Goal: Find specific page/section: Find specific page/section

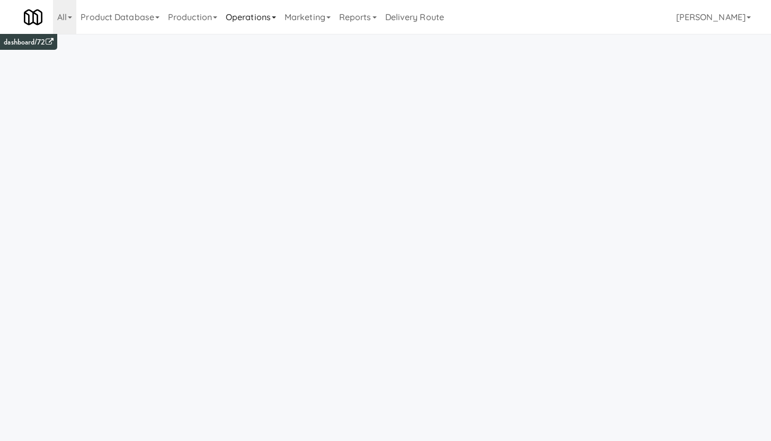
click at [242, 16] on link "Operations" at bounding box center [250, 17] width 59 height 34
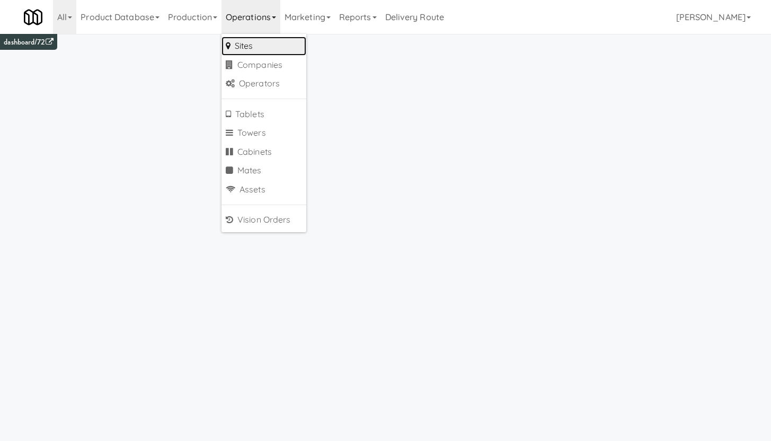
click at [245, 43] on link "Sites" at bounding box center [263, 46] width 85 height 19
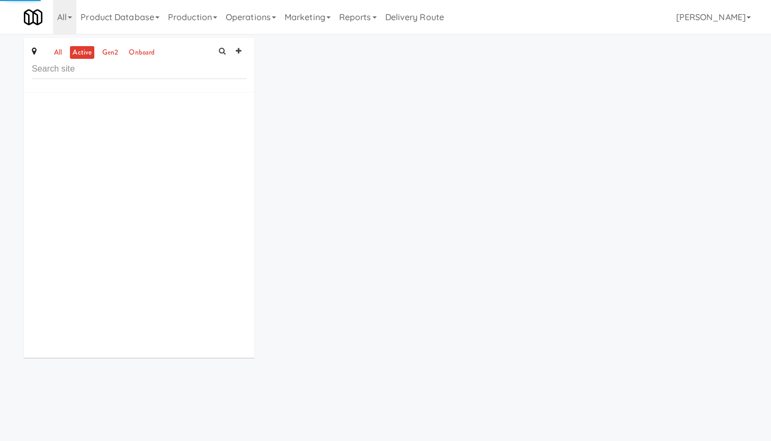
click at [120, 70] on input "text" at bounding box center [139, 69] width 215 height 20
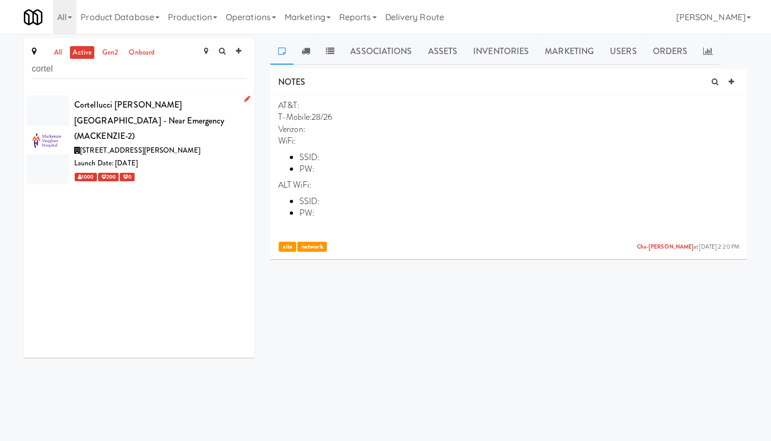
type input "cortel"
click at [171, 118] on div "Cortellucci [PERSON_NAME][GEOGRAPHIC_DATA] - near Emergency (MACKENZIE-2)" at bounding box center [160, 120] width 172 height 47
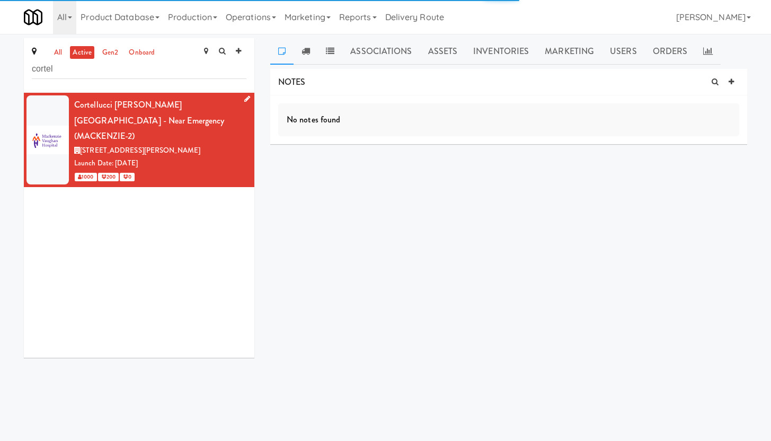
click at [244, 101] on icon at bounding box center [247, 98] width 6 height 7
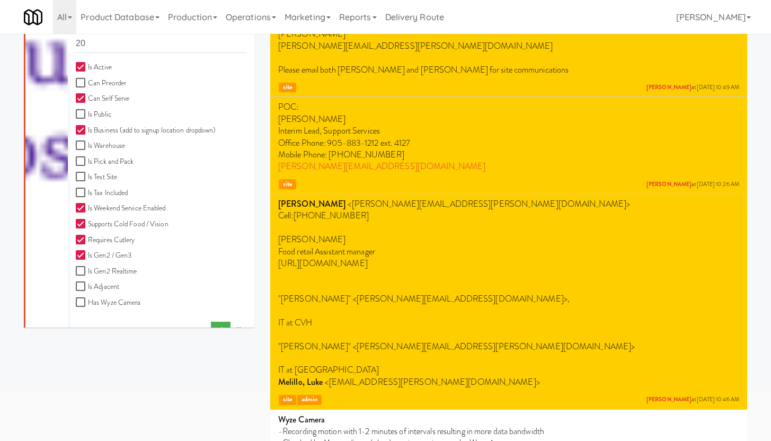
scroll to position [294, 0]
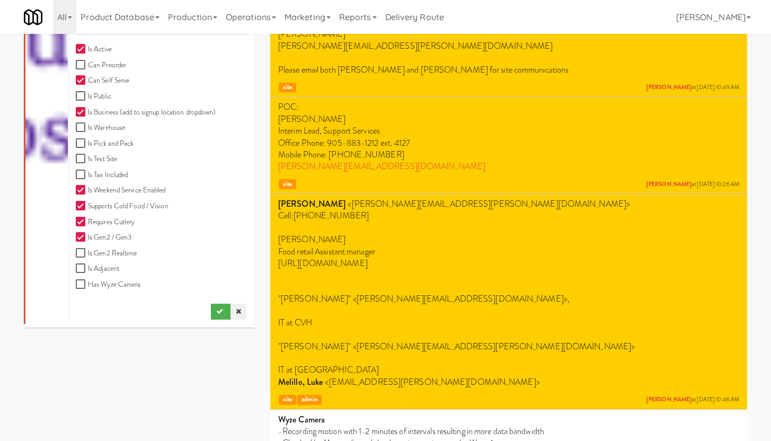
click at [236, 312] on icon at bounding box center [238, 311] width 5 height 7
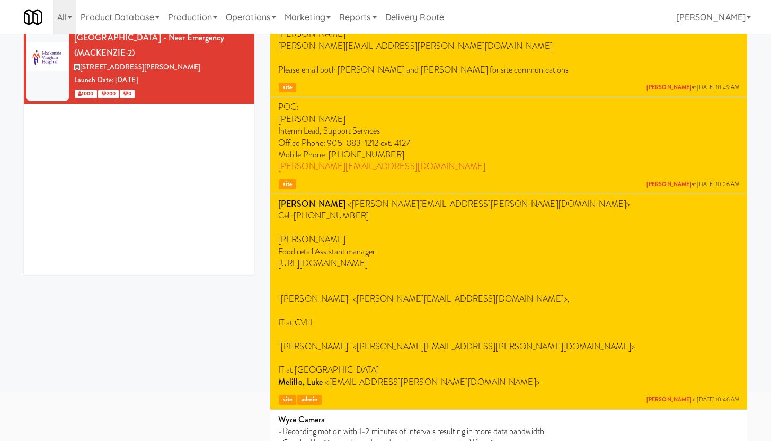
scroll to position [0, 0]
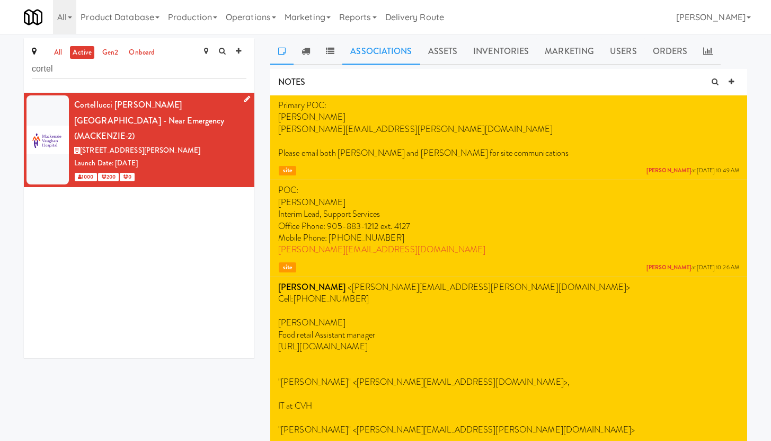
click at [370, 43] on link "Associations" at bounding box center [380, 51] width 77 height 26
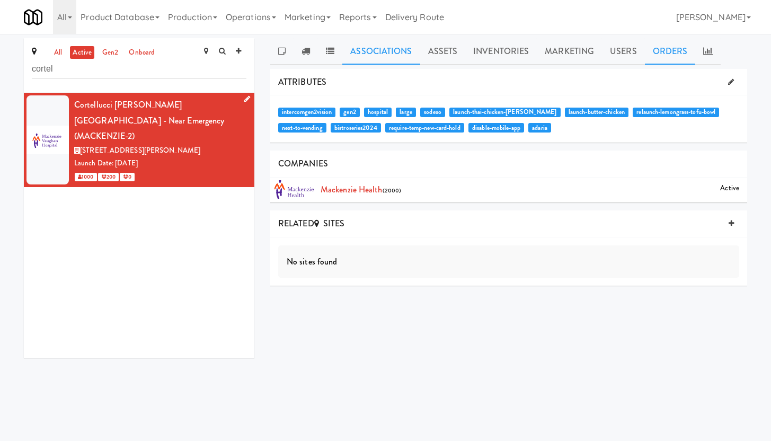
click at [671, 54] on link "Orders" at bounding box center [670, 51] width 51 height 26
